Goal: Navigation & Orientation: Find specific page/section

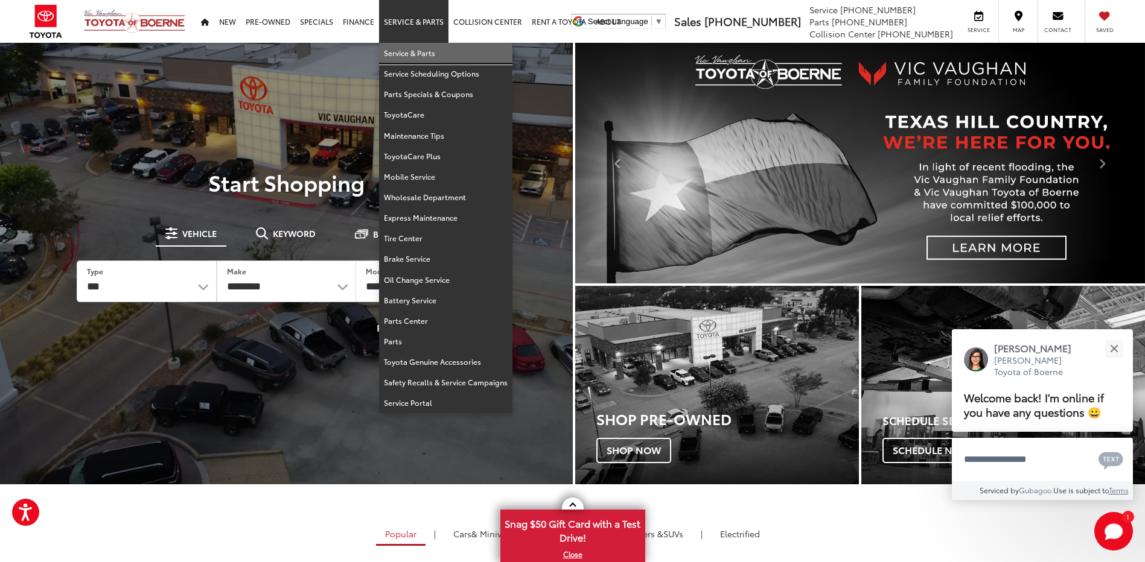
drag, startPoint x: 408, startPoint y: 47, endPoint x: 402, endPoint y: 73, distance: 26.6
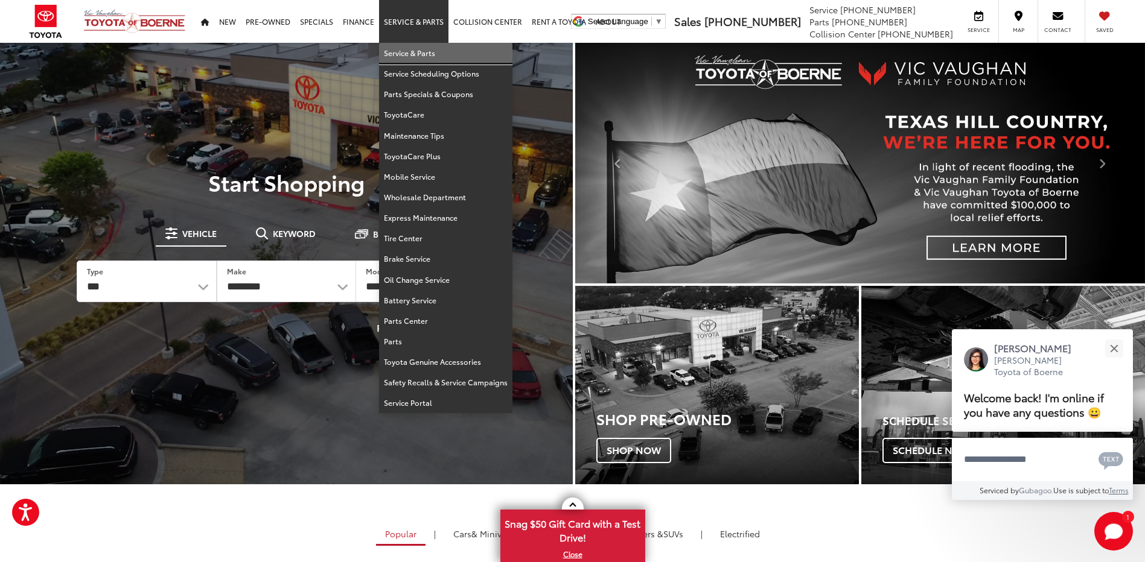
click at [408, 47] on link "Service & Parts" at bounding box center [445, 53] width 133 height 21
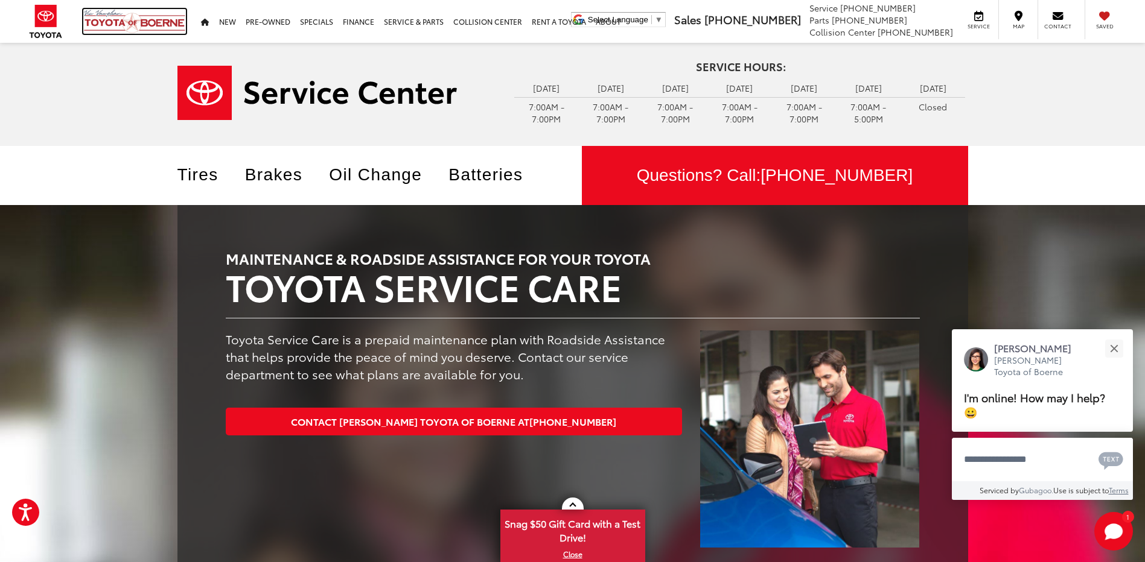
drag, startPoint x: 146, startPoint y: 22, endPoint x: 313, endPoint y: 71, distance: 173.5
click at [146, 22] on img at bounding box center [134, 21] width 103 height 25
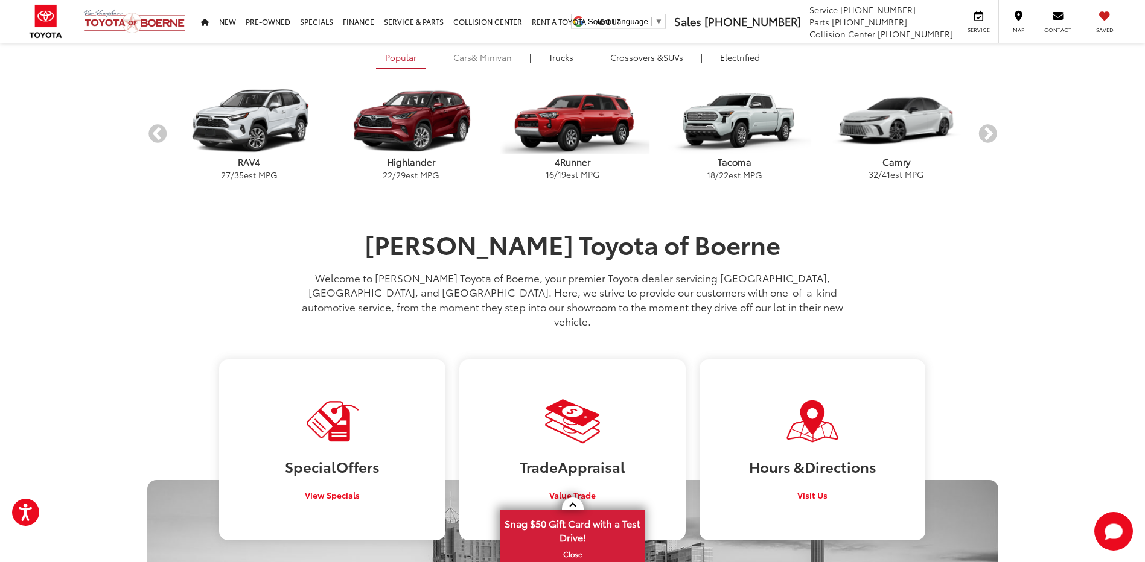
scroll to position [664, 0]
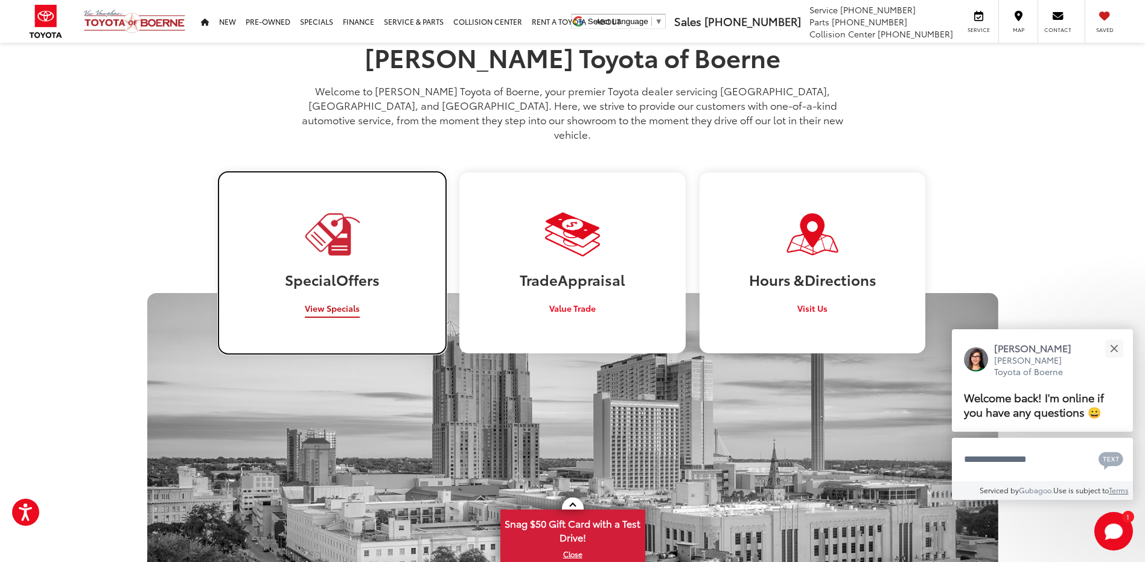
click at [368, 298] on link "Special Offers View Specials" at bounding box center [332, 263] width 226 height 180
